Goal: Transaction & Acquisition: Book appointment/travel/reservation

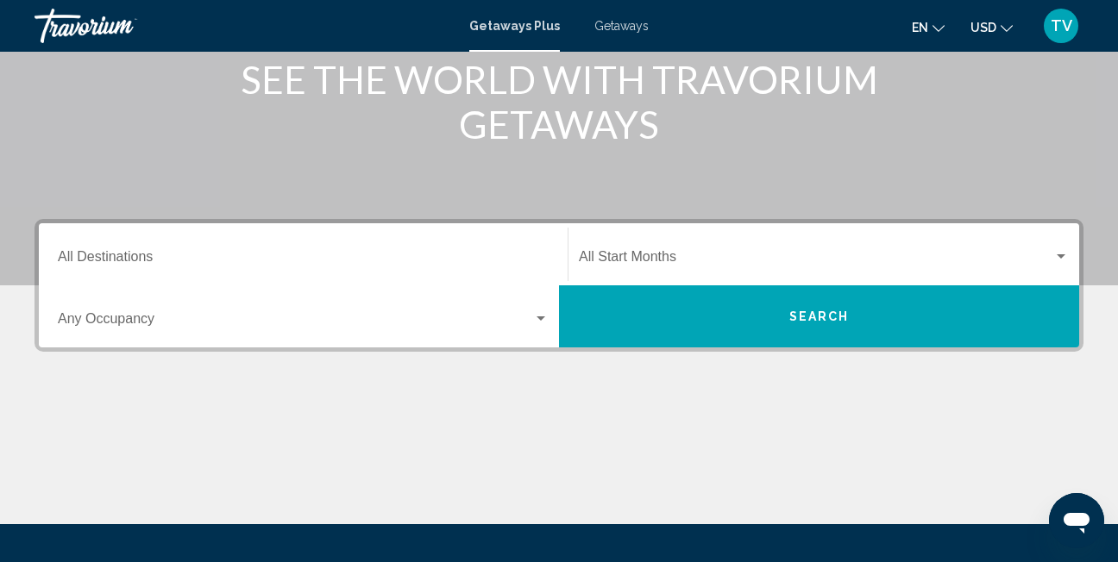
click at [115, 259] on input "Destination All Destinations" at bounding box center [303, 261] width 491 height 16
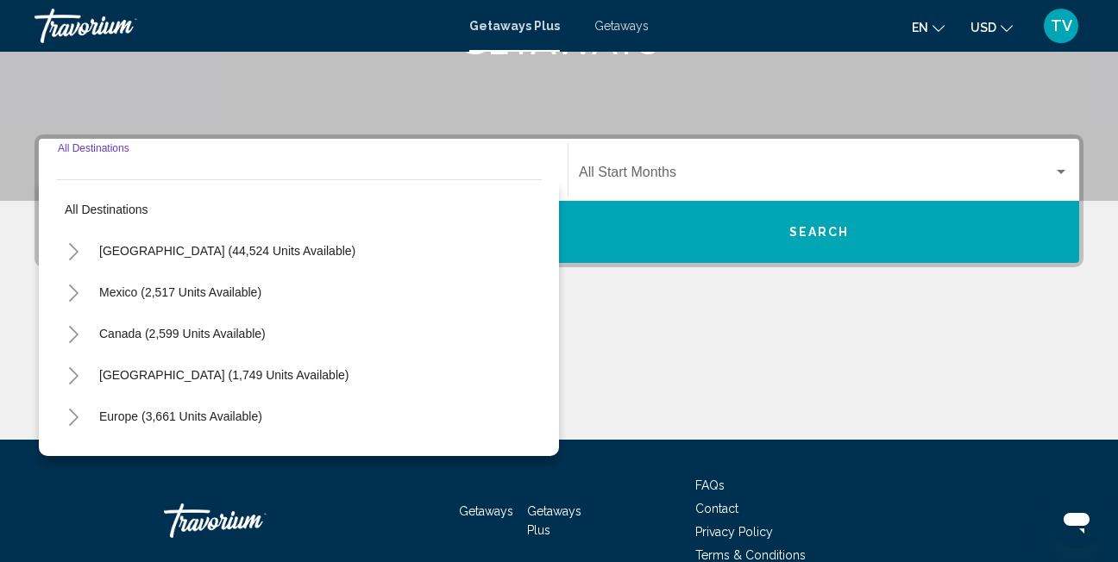
scroll to position [395, 0]
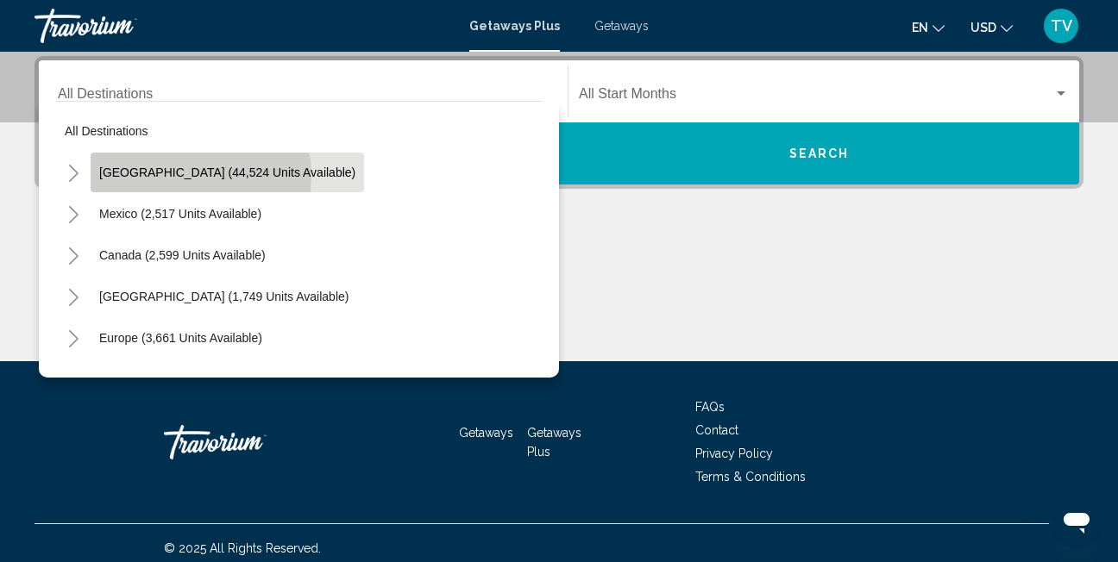
click at [170, 176] on span "[GEOGRAPHIC_DATA] (44,524 units available)" at bounding box center [227, 173] width 256 height 14
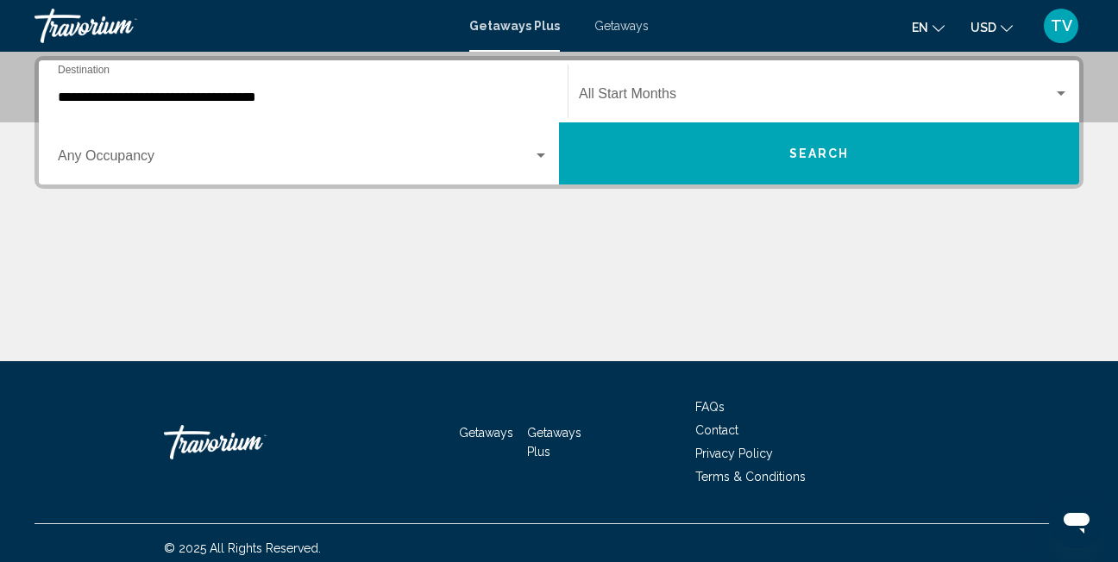
click at [99, 108] on div "**********" at bounding box center [303, 92] width 491 height 54
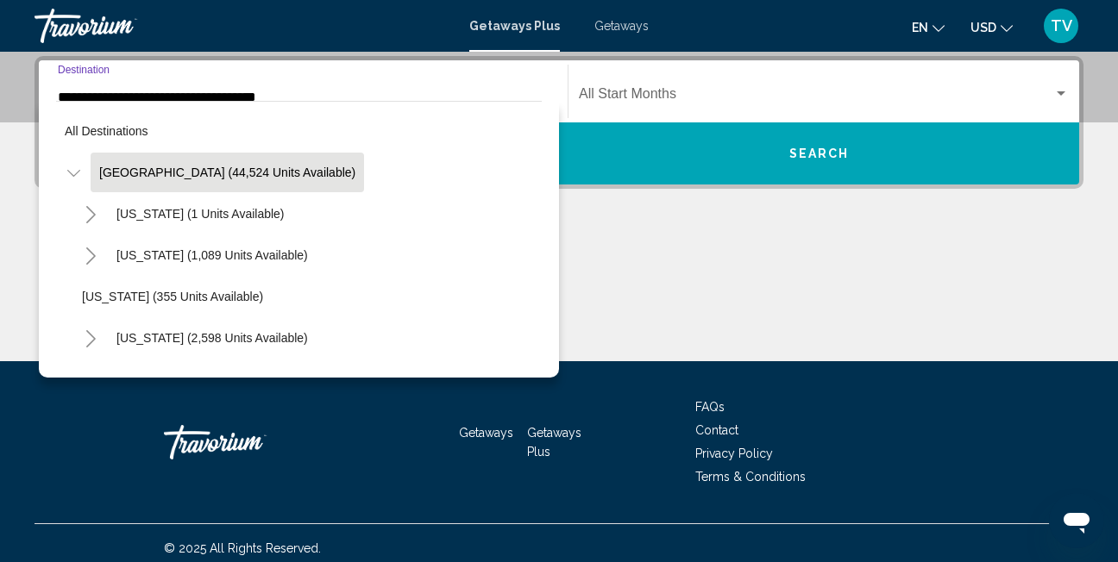
scroll to position [286, 0]
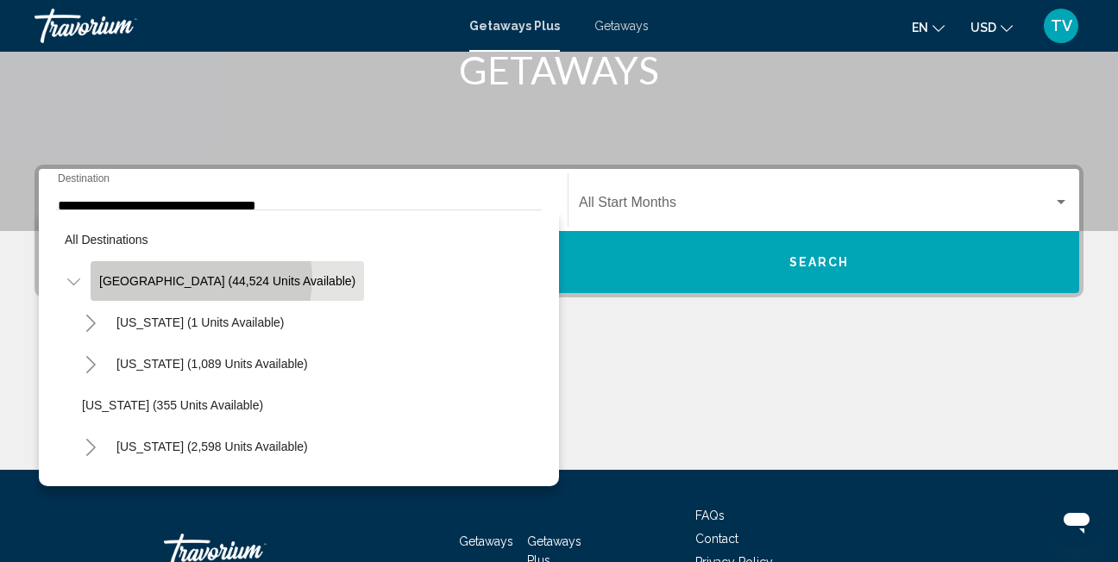
click at [200, 279] on span "[GEOGRAPHIC_DATA] (44,524 units available)" at bounding box center [227, 281] width 256 height 14
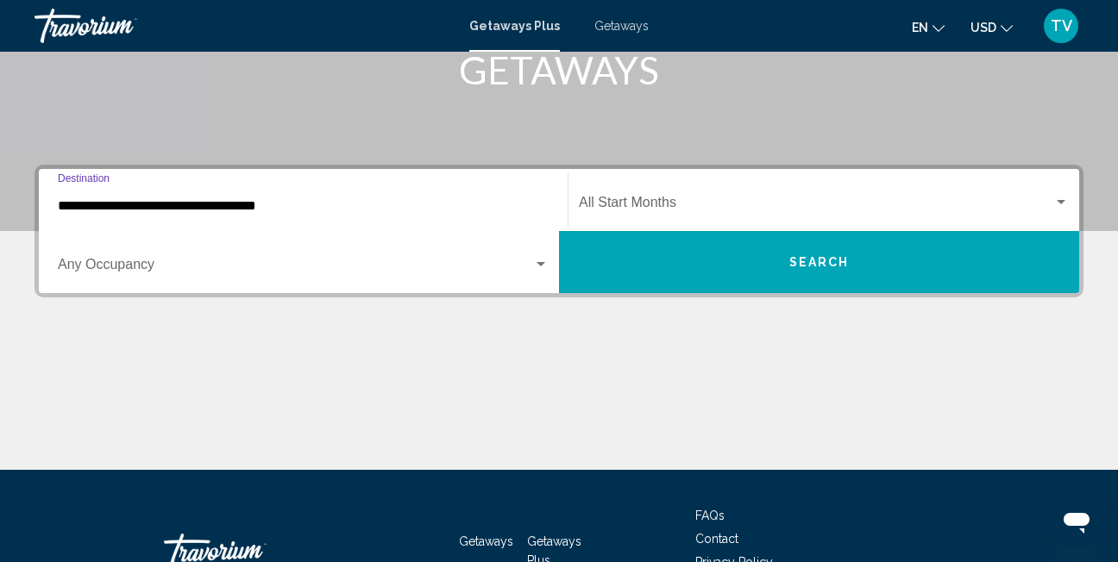
scroll to position [395, 0]
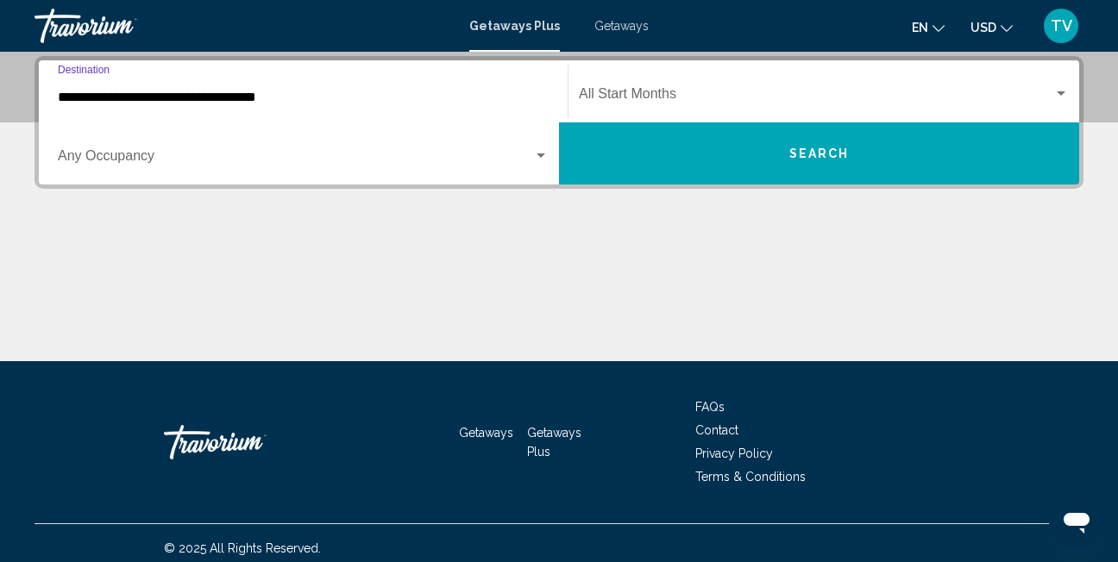
click at [116, 99] on input "**********" at bounding box center [303, 98] width 491 height 16
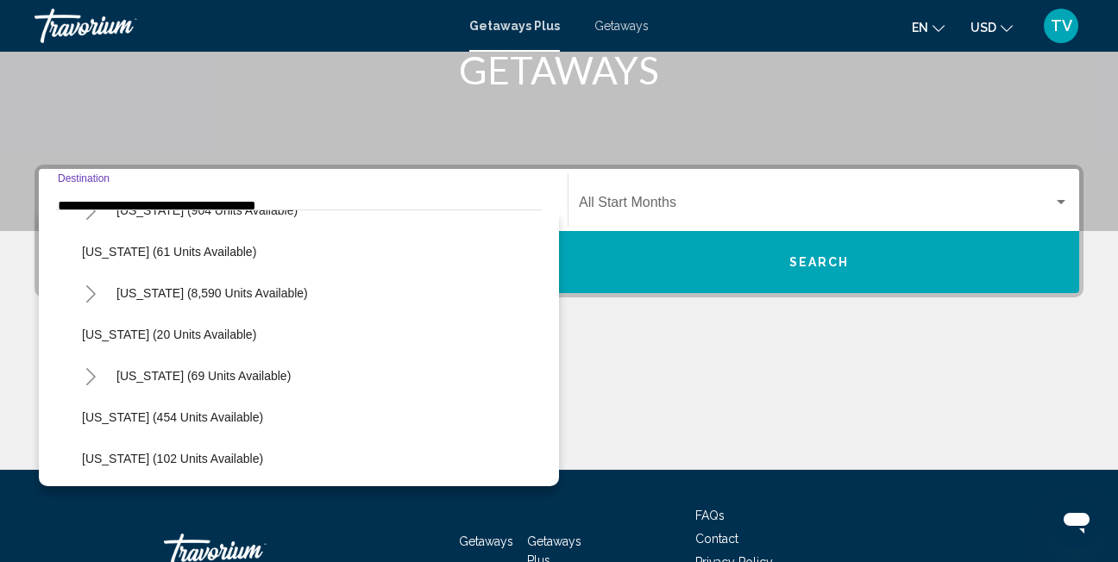
scroll to position [279, 0]
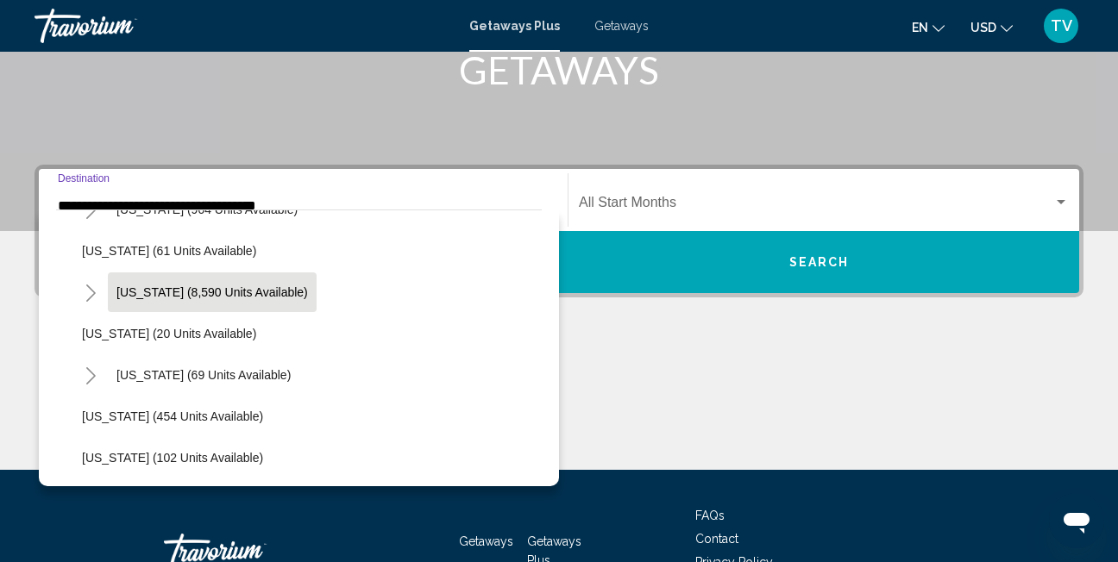
click at [176, 286] on span "[US_STATE] (8,590 units available)" at bounding box center [212, 293] width 192 height 14
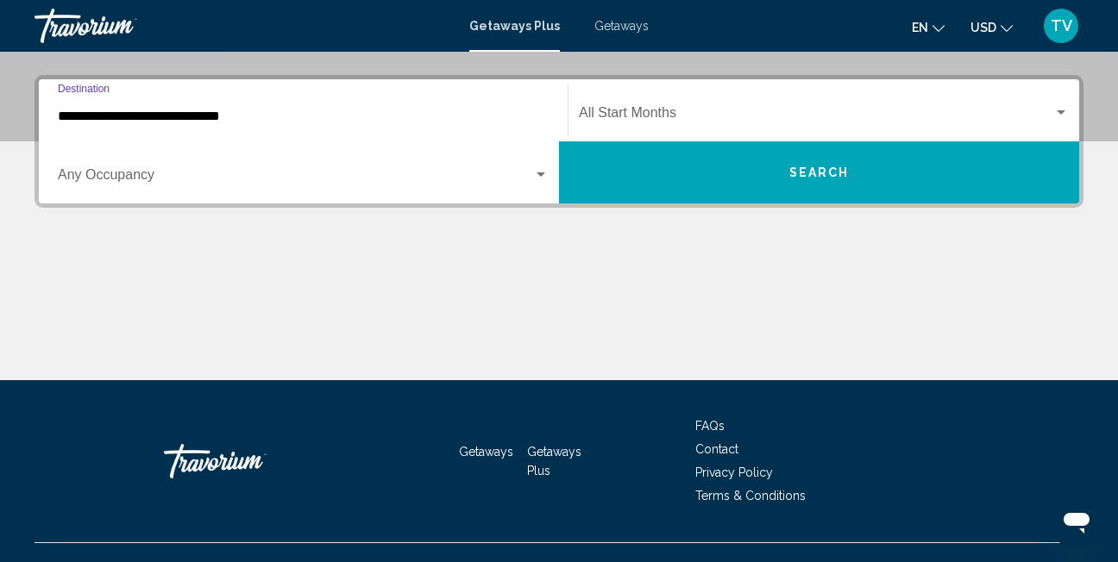
scroll to position [395, 0]
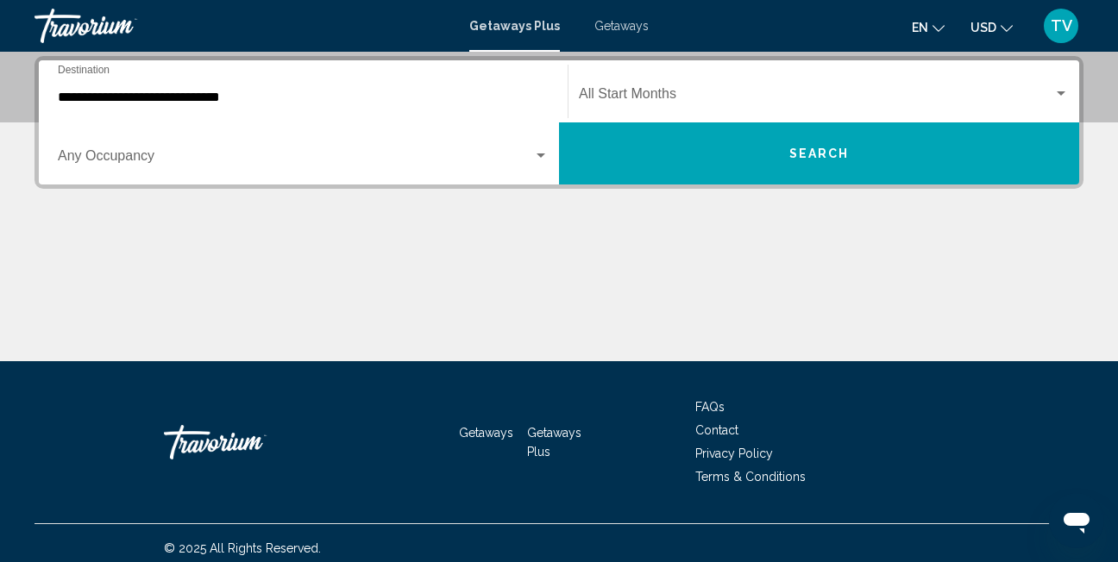
click at [200, 105] on div "**********" at bounding box center [303, 92] width 491 height 54
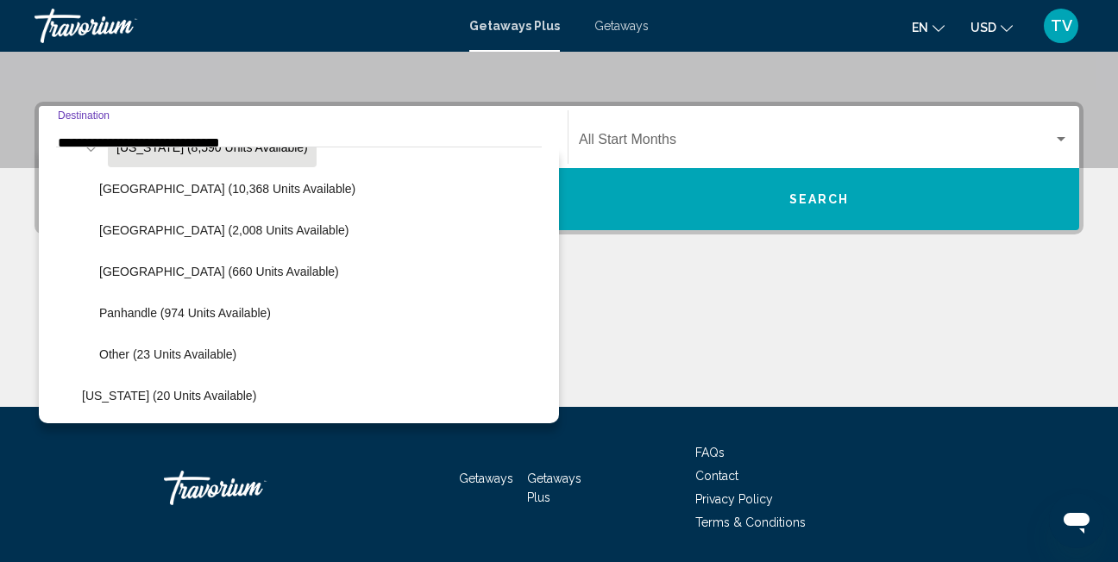
scroll to position [361, 0]
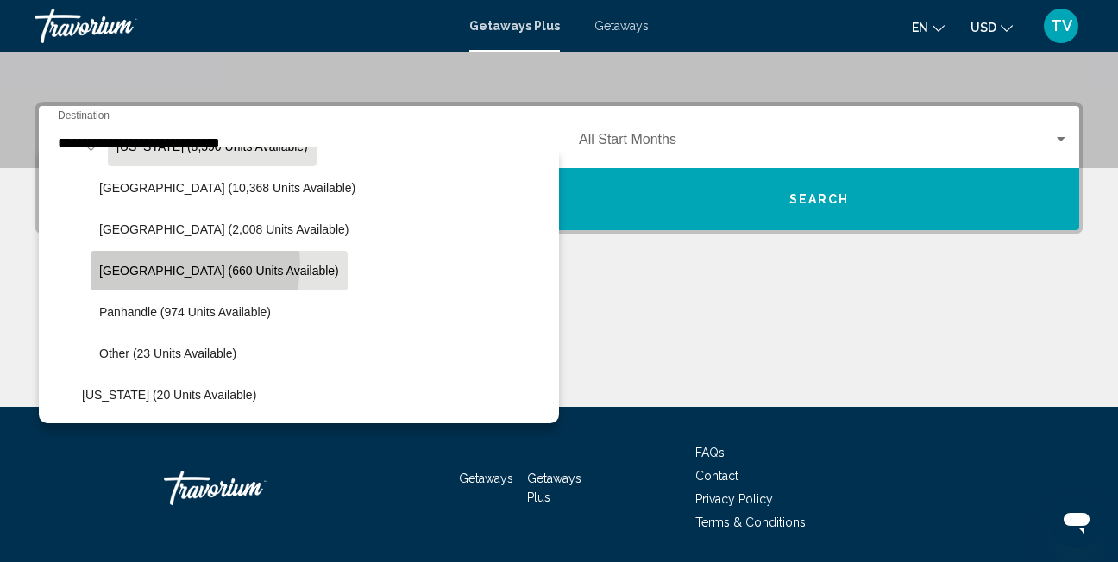
click at [194, 266] on span "[GEOGRAPHIC_DATA] (660 units available)" at bounding box center [219, 271] width 240 height 14
type input "**********"
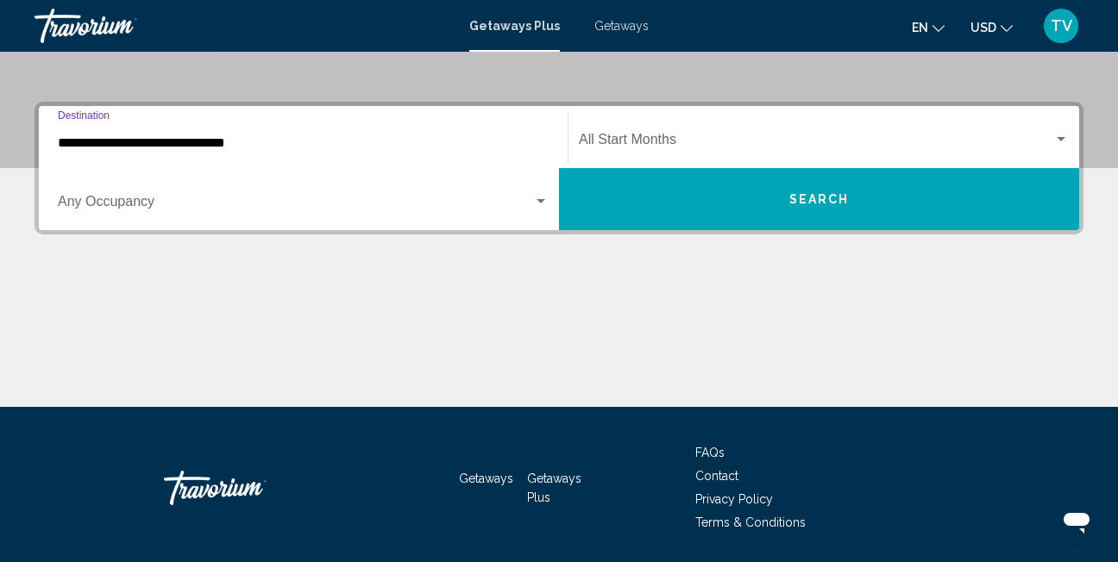
scroll to position [395, 0]
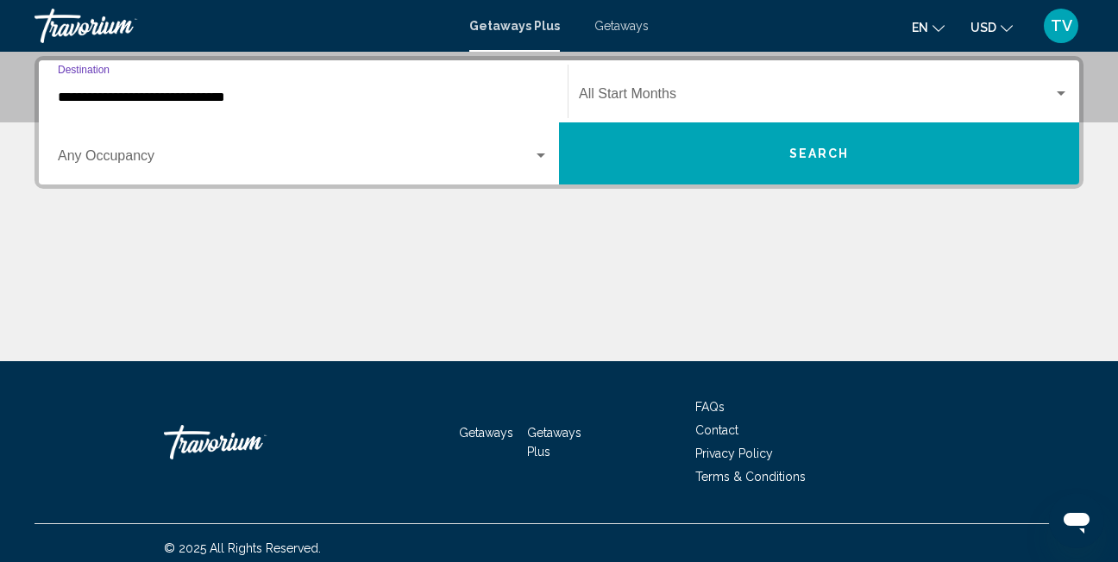
click at [537, 159] on div "Search widget" at bounding box center [541, 156] width 16 height 14
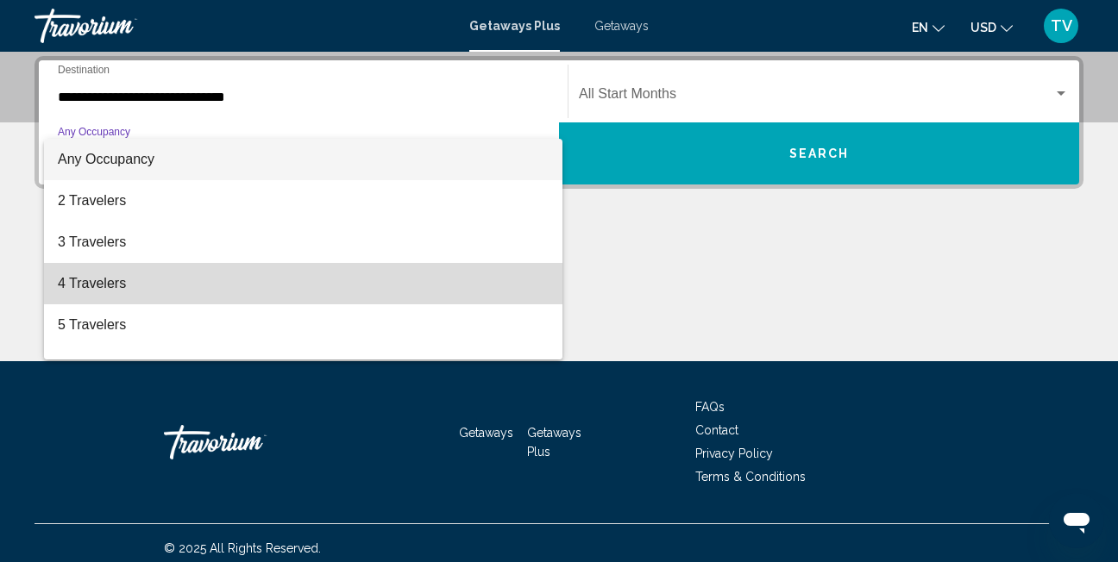
click at [355, 294] on span "4 Travelers" at bounding box center [303, 283] width 491 height 41
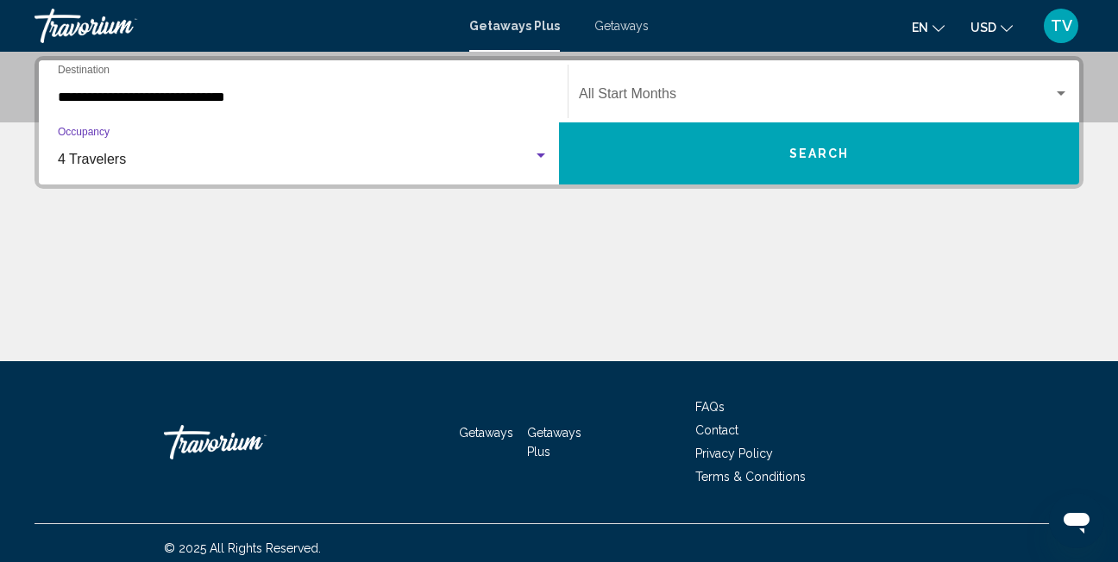
click at [694, 95] on span "Search widget" at bounding box center [816, 98] width 474 height 16
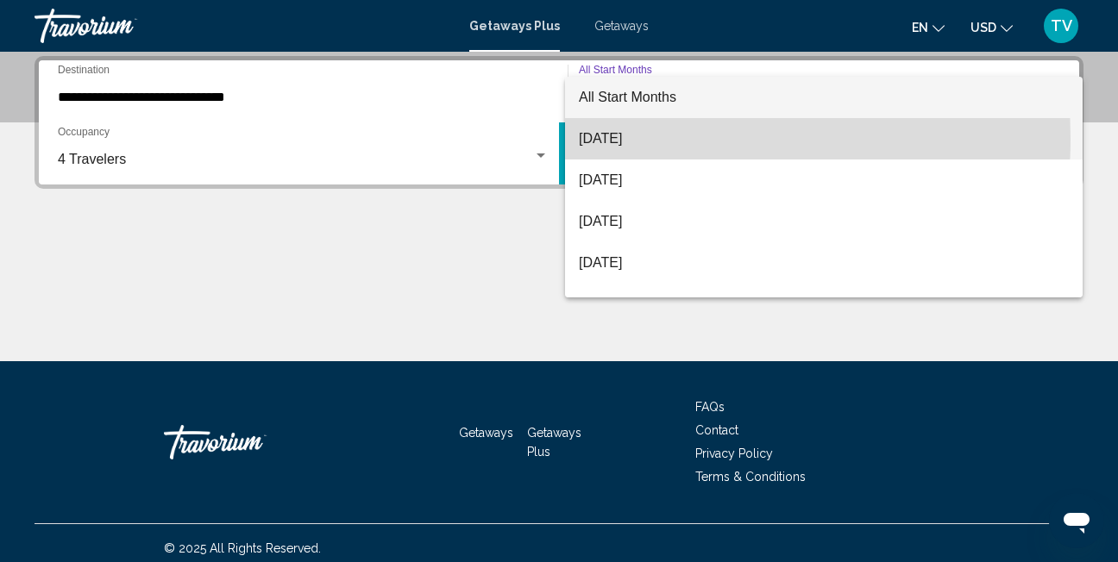
click at [650, 139] on span "[DATE]" at bounding box center [824, 138] width 490 height 41
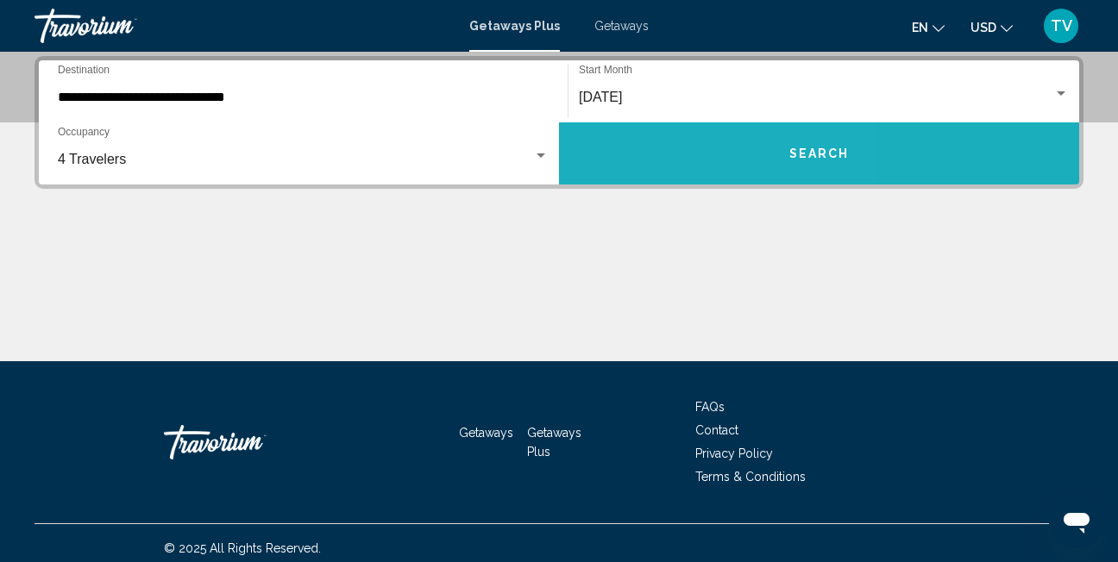
click at [650, 139] on button "Search" at bounding box center [819, 154] width 520 height 62
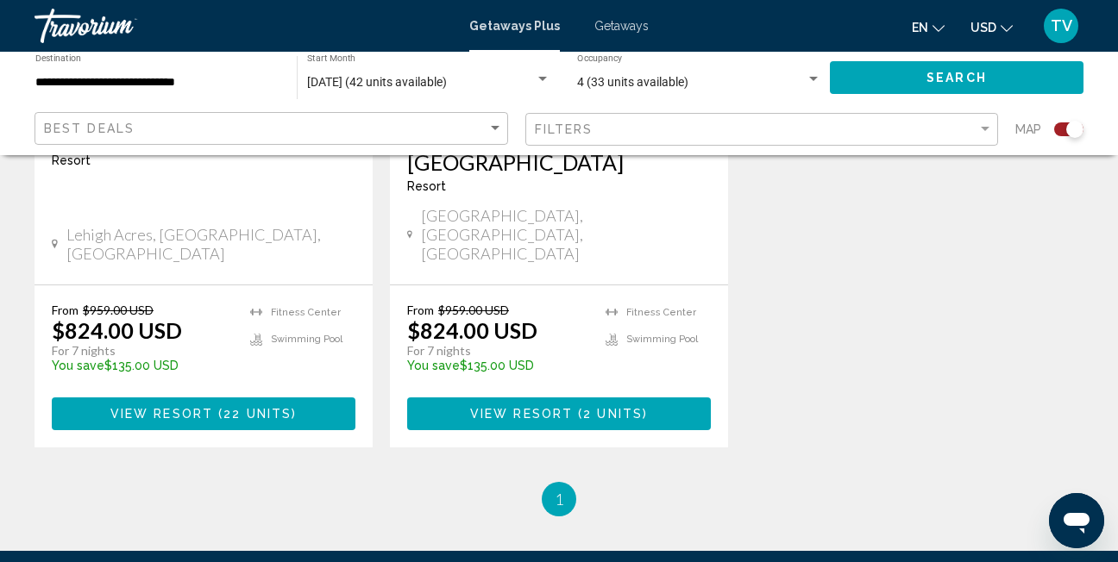
scroll to position [1713, 0]
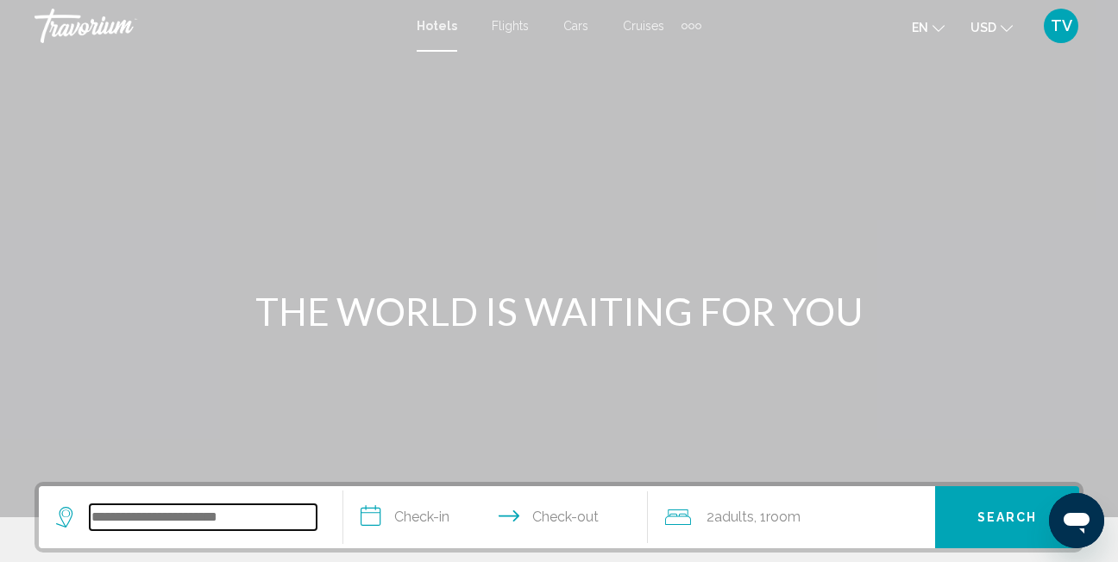
click at [125, 507] on input "Search widget" at bounding box center [203, 518] width 227 height 26
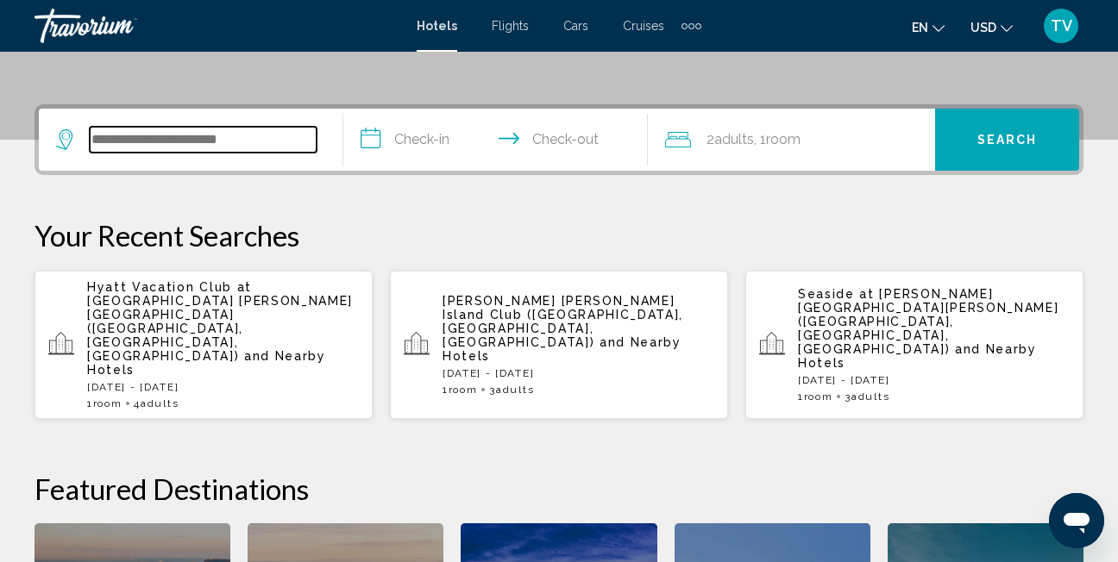
scroll to position [426, 0]
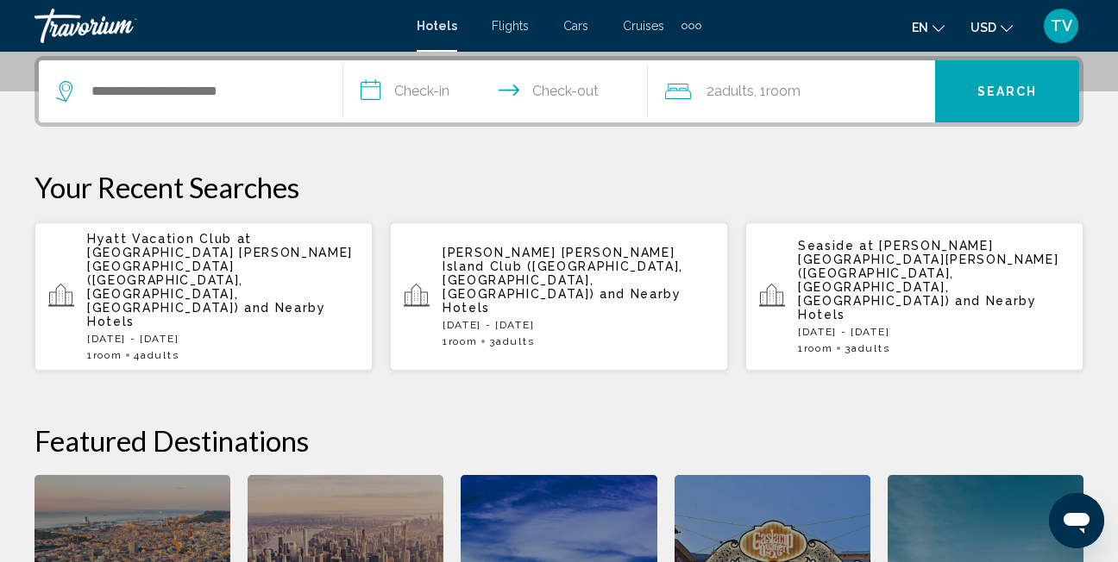
click at [167, 333] on p "Sat, 30 Aug - Mon, 01 Sep" at bounding box center [223, 339] width 272 height 12
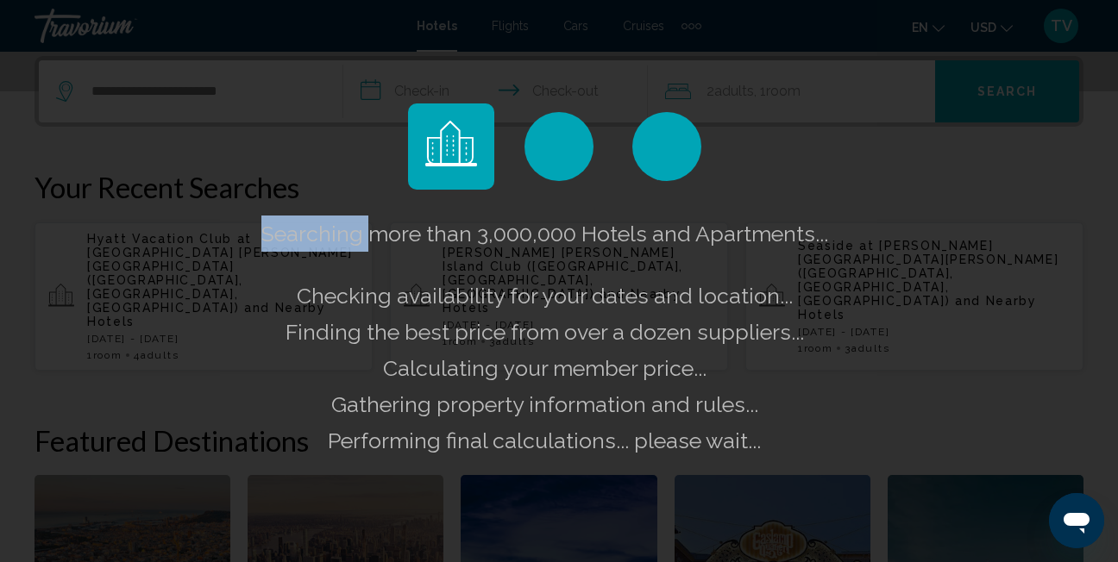
click at [167, 278] on div "Searching more than 3,000,000 Hotels and Apartments... Checking availability fo…" at bounding box center [559, 281] width 1118 height 562
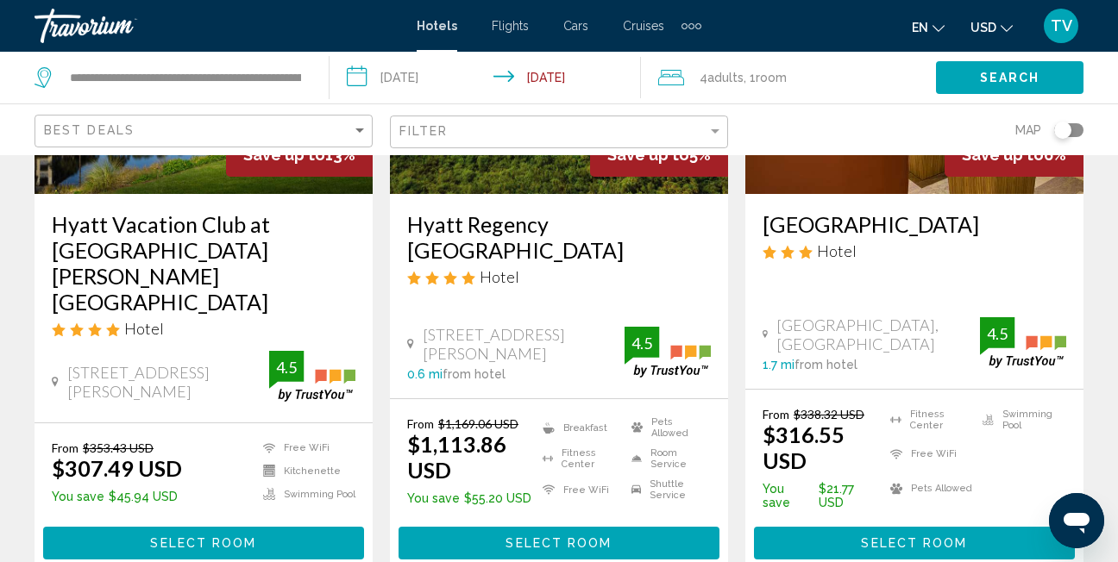
scroll to position [299, 0]
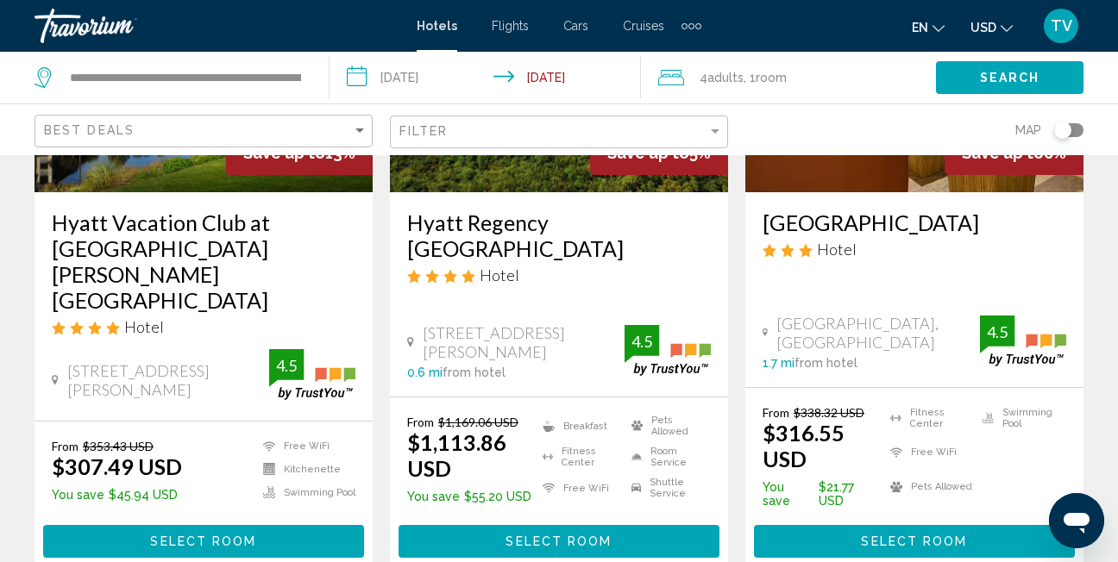
click at [167, 317] on div "Hotel" at bounding box center [204, 326] width 304 height 19
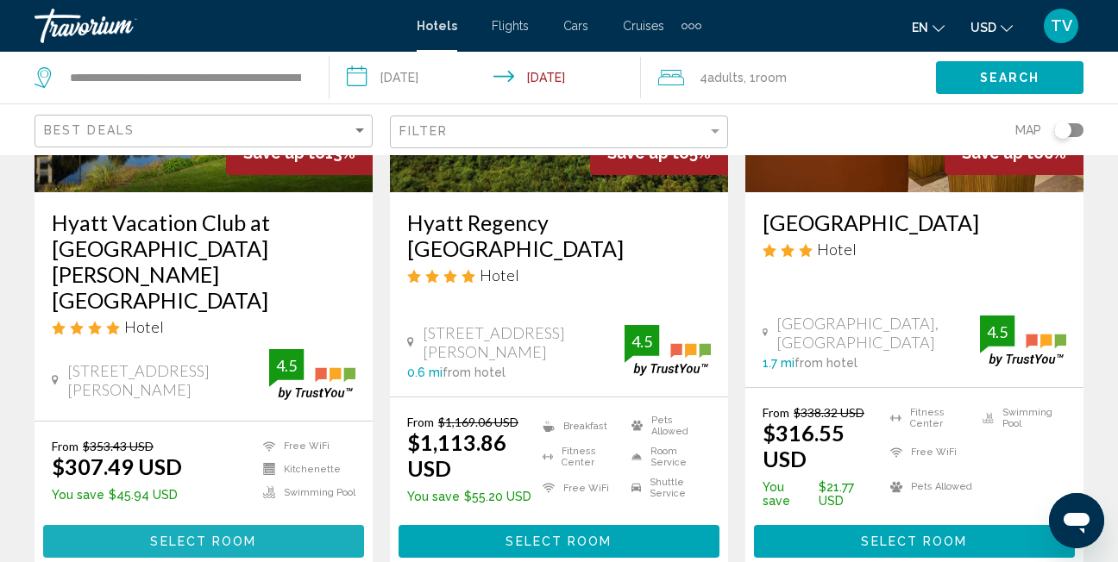
click at [184, 536] on span "Select Room" at bounding box center [203, 543] width 106 height 14
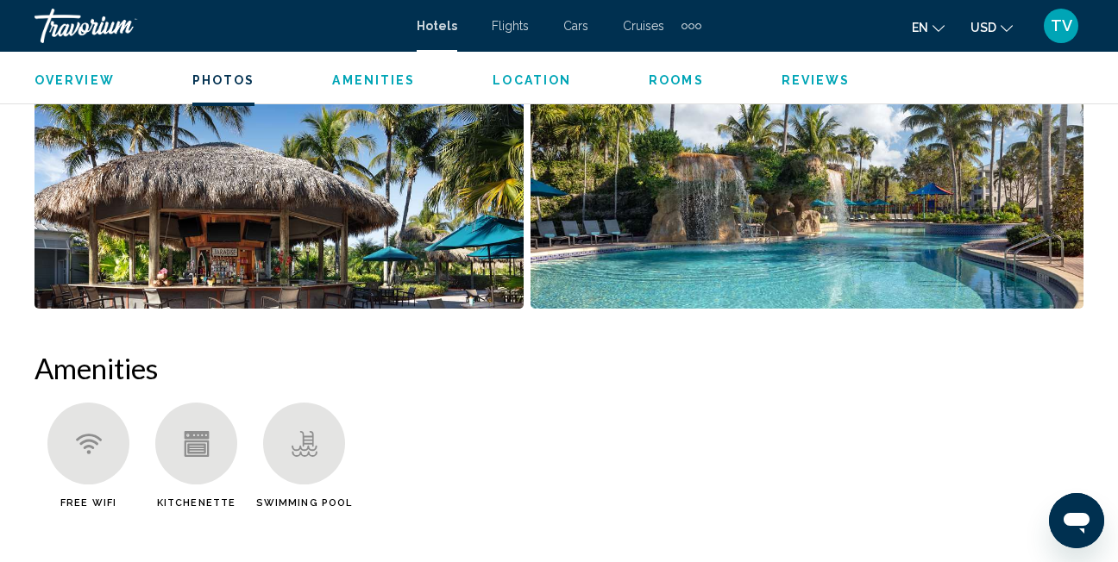
scroll to position [1426, 0]
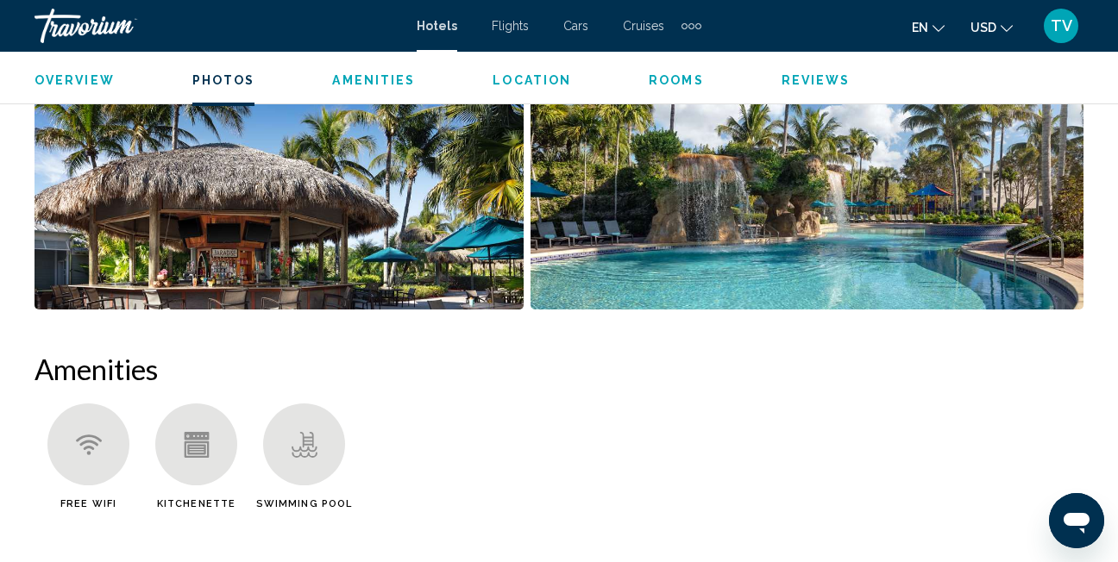
click at [1062, 25] on span "TV" at bounding box center [1062, 25] width 22 height 17
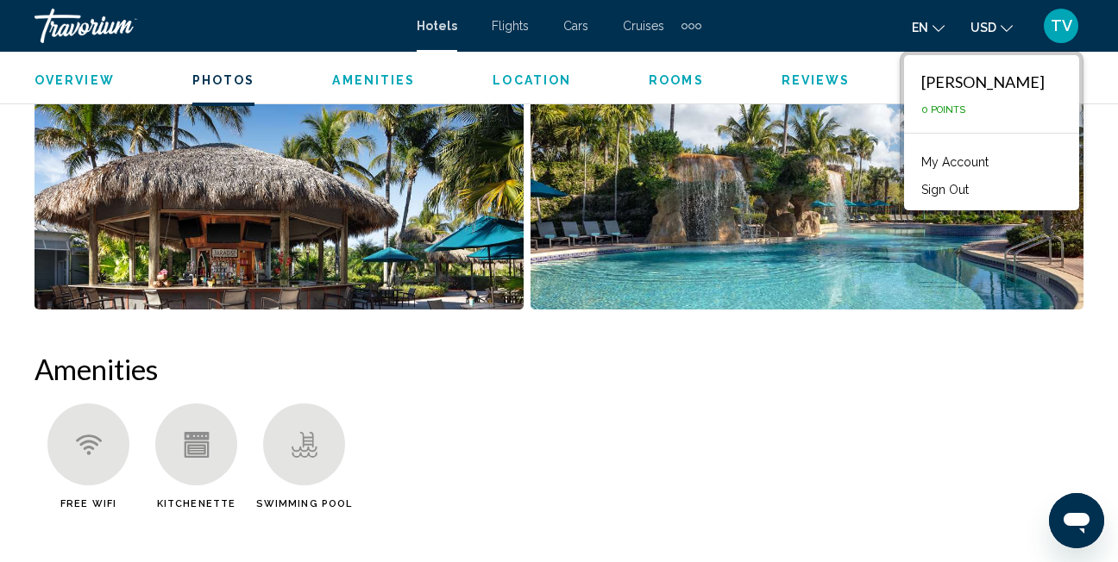
click at [976, 180] on button "Sign Out" at bounding box center [945, 190] width 65 height 22
